Goal: Check status: Check status

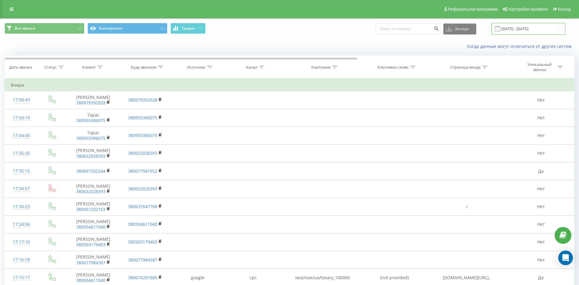
click at [394, 26] on input "[DATE] - [DATE]" at bounding box center [529, 29] width 74 height 12
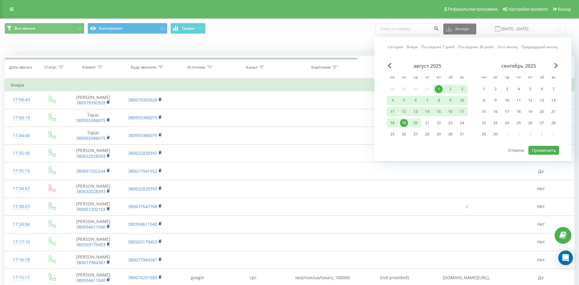
click at [394, 122] on div "20" at bounding box center [416, 123] width 8 height 8
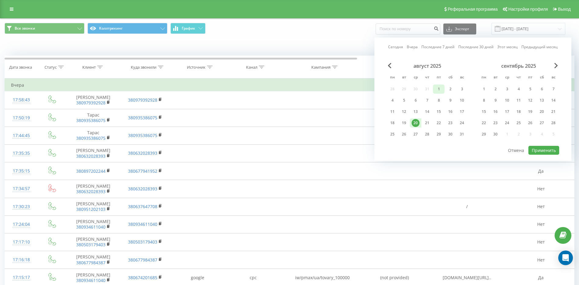
click at [394, 87] on div "1" at bounding box center [439, 89] width 8 height 8
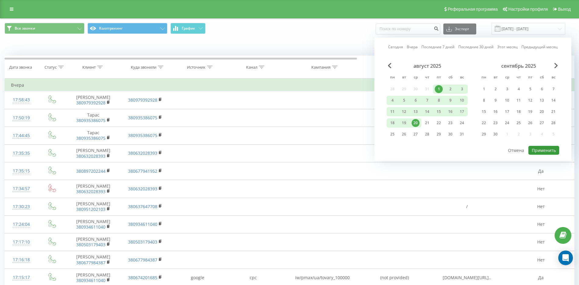
click at [394, 148] on button "Применить" at bounding box center [544, 150] width 31 height 9
type input "[DATE] - [DATE]"
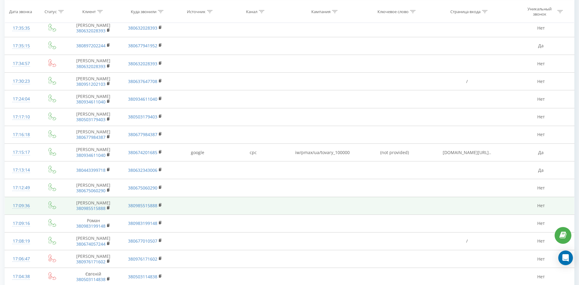
scroll to position [290, 0]
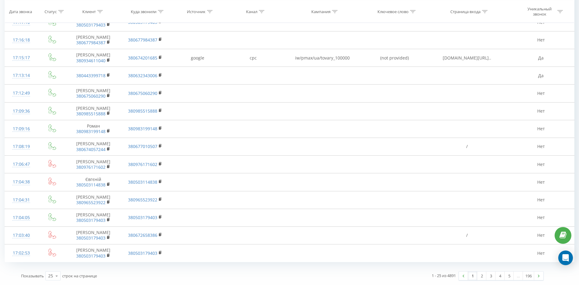
click at [394, 271] on link "1" at bounding box center [472, 276] width 9 height 9
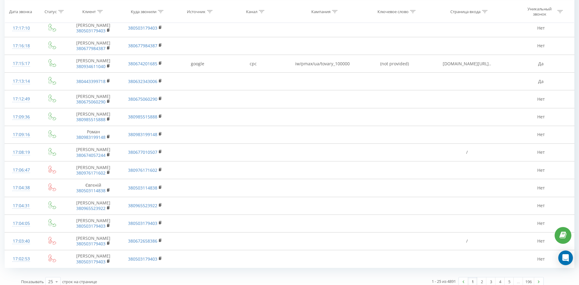
scroll to position [290, 0]
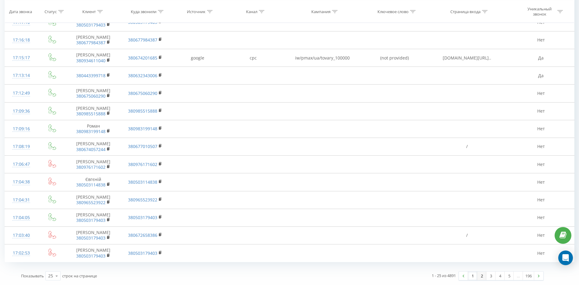
click at [394, 271] on link "2" at bounding box center [481, 276] width 9 height 9
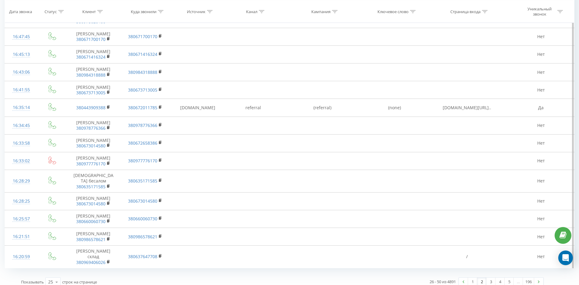
scroll to position [304, 0]
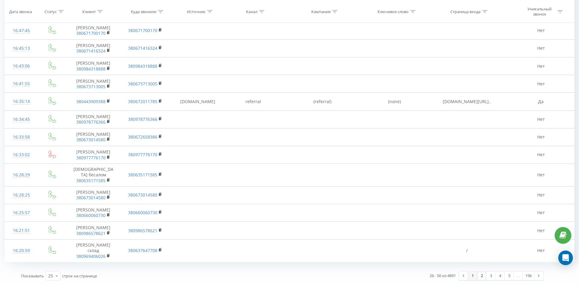
click at [394, 271] on link "1" at bounding box center [472, 276] width 9 height 9
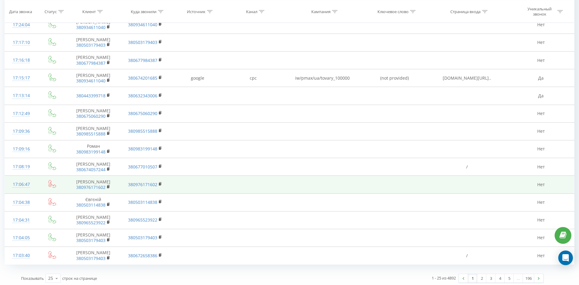
scroll to position [290, 0]
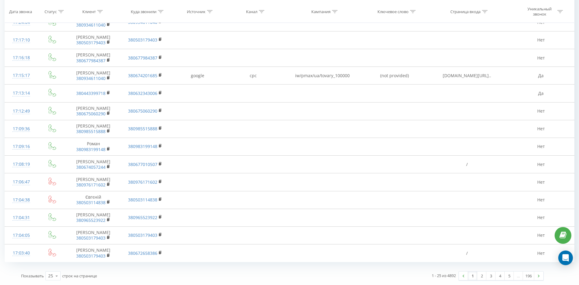
click at [394, 271] on link "1" at bounding box center [472, 276] width 9 height 9
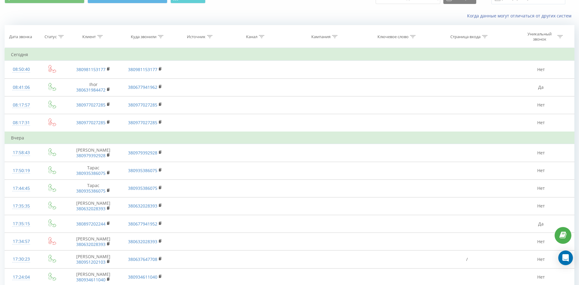
scroll to position [0, 0]
